Goal: Complete application form

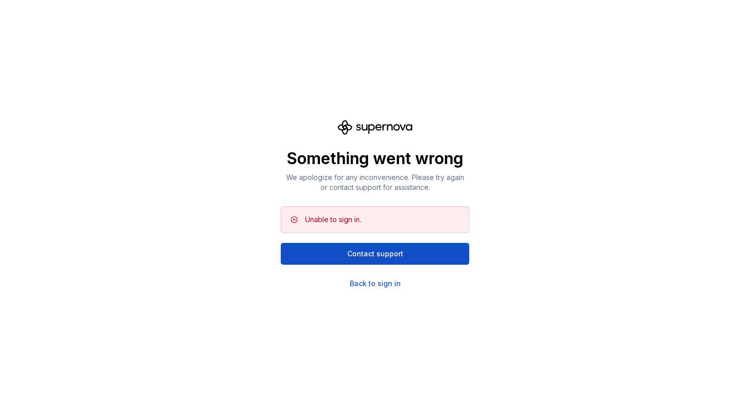
click at [393, 277] on div "Something went wrong We apologize for any inconvenience. Please try again or co…" at bounding box center [375, 204] width 188 height 169
click at [381, 282] on div "Back to sign in" at bounding box center [374, 284] width 51 height 10
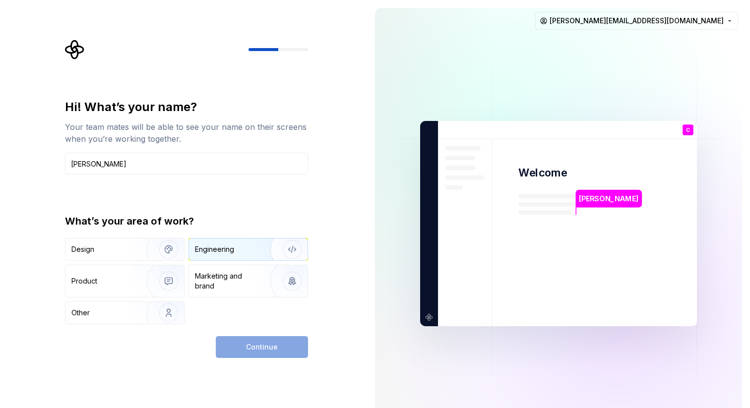
type input "[PERSON_NAME]"
click at [273, 254] on img "button" at bounding box center [285, 249] width 63 height 66
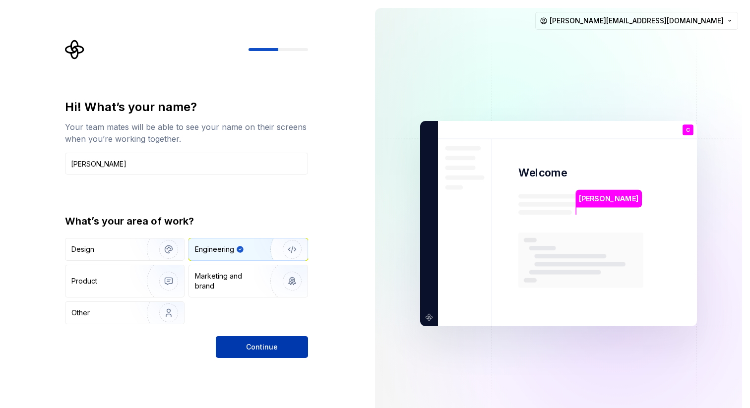
click at [293, 342] on button "Continue" at bounding box center [262, 347] width 92 height 22
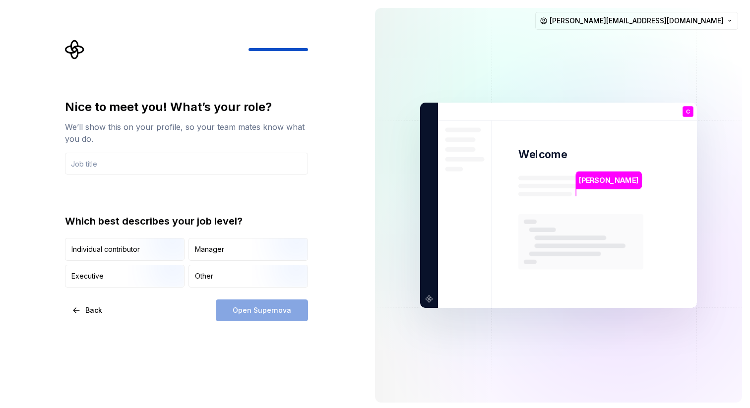
click at [265, 311] on div "Open Supernova" at bounding box center [262, 310] width 92 height 22
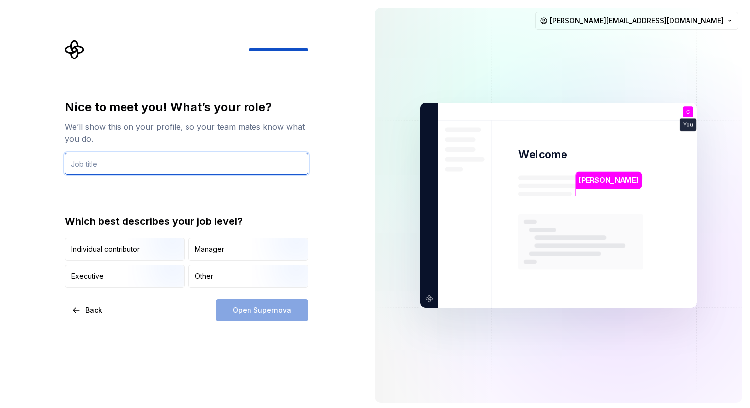
click at [191, 161] on input "text" at bounding box center [186, 164] width 243 height 22
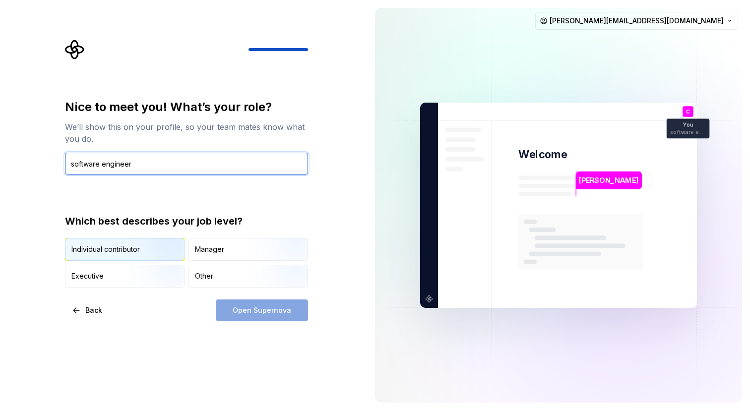
type input "software engineer"
click at [157, 246] on img "button" at bounding box center [159, 262] width 63 height 66
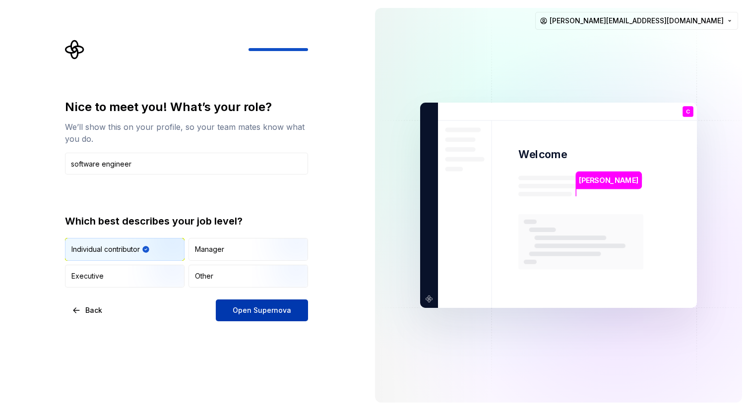
click at [250, 310] on span "Open Supernova" at bounding box center [261, 310] width 58 height 10
